Goal: Information Seeking & Learning: Learn about a topic

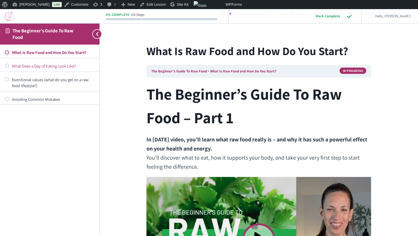
click at [69, 64] on div "What Does a Day of Eating Look Like?" at bounding box center [53, 66] width 82 height 6
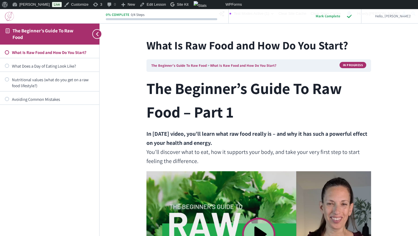
scroll to position [27, 0]
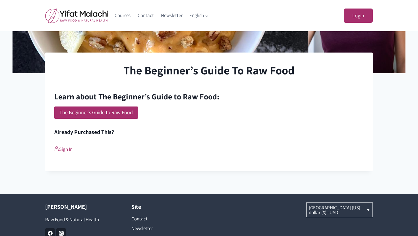
scroll to position [124, 0]
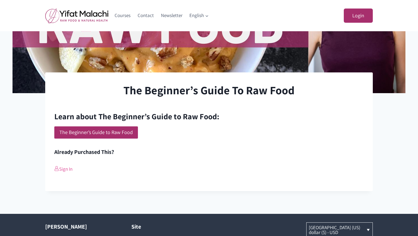
type input "ab05c5db_admin"
click at [66, 171] on link "Sign In" at bounding box center [63, 169] width 18 height 6
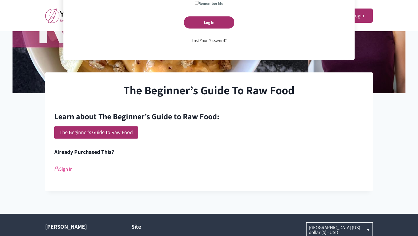
scroll to position [25, 0]
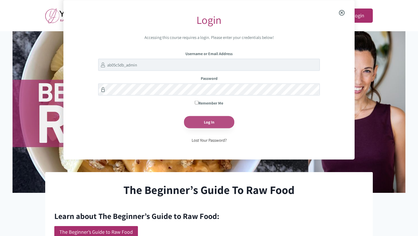
click at [209, 116] on input "Log In" at bounding box center [209, 122] width 50 height 12
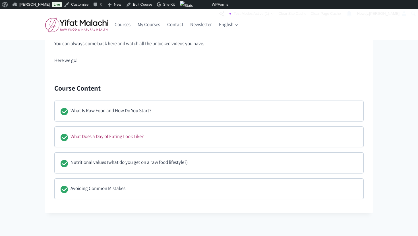
scroll to position [311, 0]
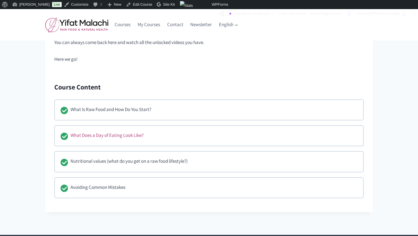
click at [103, 135] on div "What Does a Day of Eating Look Like?" at bounding box center [106, 136] width 73 height 9
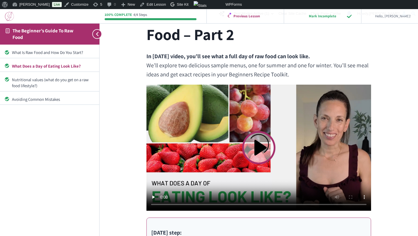
scroll to position [85, 0]
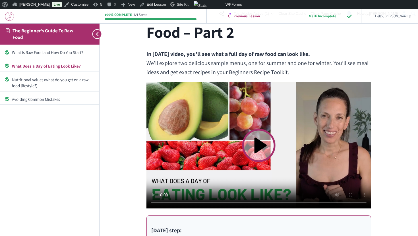
click at [263, 145] on video at bounding box center [258, 145] width 224 height 126
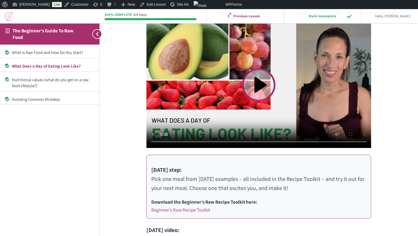
scroll to position [156, 0]
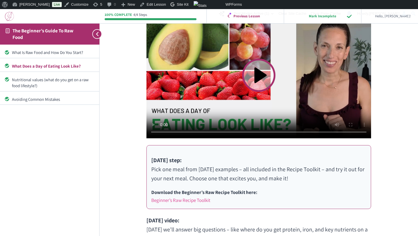
click at [205, 199] on link "Beginner’s Raw Recipe Toolkit" at bounding box center [180, 200] width 59 height 6
click at [37, 78] on div "Nutritional values (what do you get on a raw food lifestyle?)" at bounding box center [53, 83] width 82 height 12
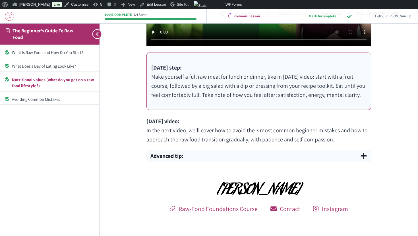
scroll to position [278, 0]
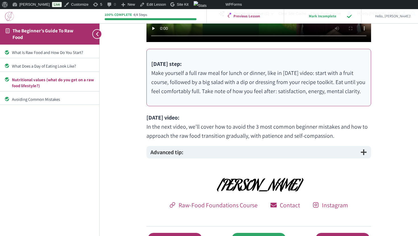
click at [363, 153] on span "button" at bounding box center [363, 152] width 7 height 7
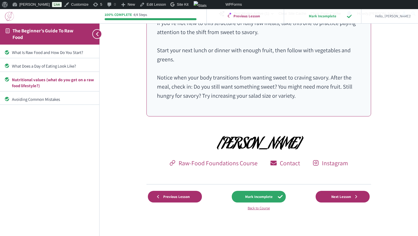
scroll to position [435, 0]
click at [59, 101] on div "Avoiding Common Mistakes" at bounding box center [53, 99] width 82 height 6
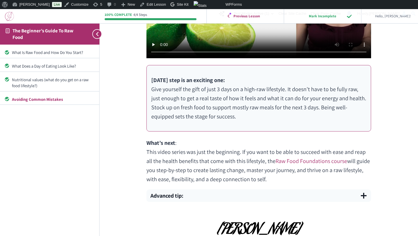
scroll to position [249, 0]
